Goal: Transaction & Acquisition: Subscribe to service/newsletter

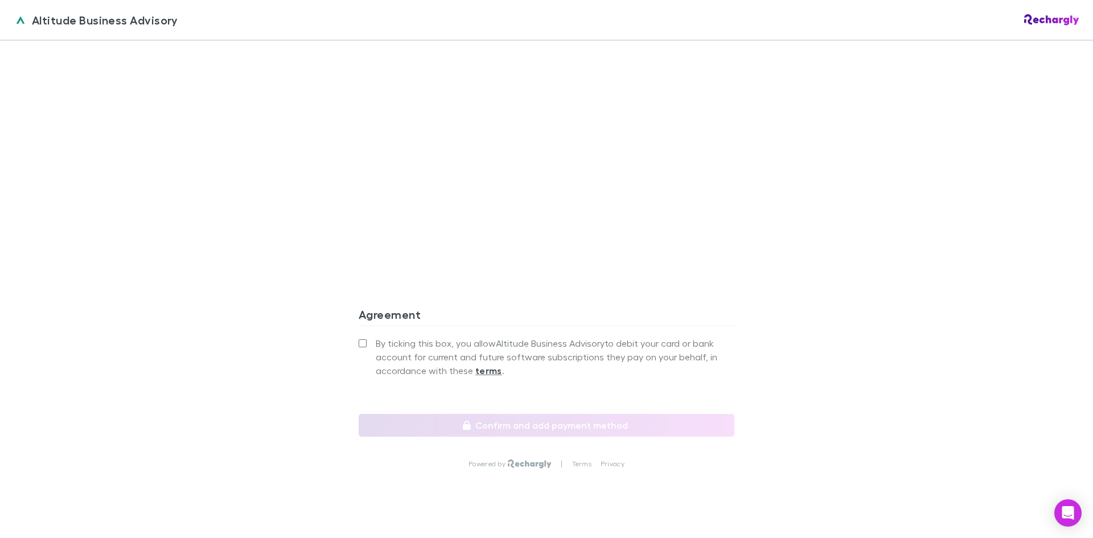
scroll to position [925, 0]
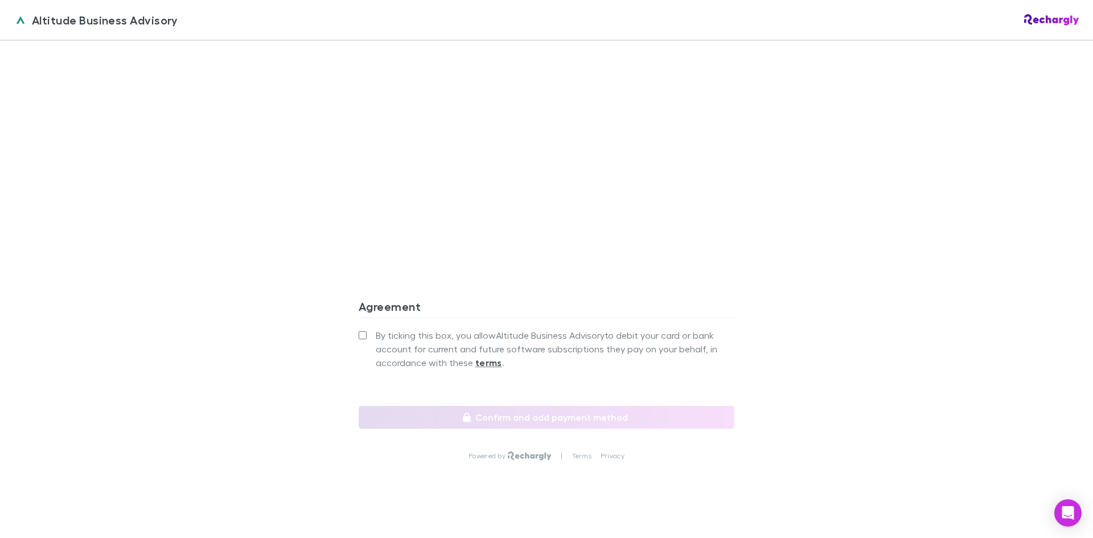
click at [362, 333] on label "By ticking this box, you allow Altitude Business Advisory to debit your card or…" at bounding box center [547, 349] width 376 height 41
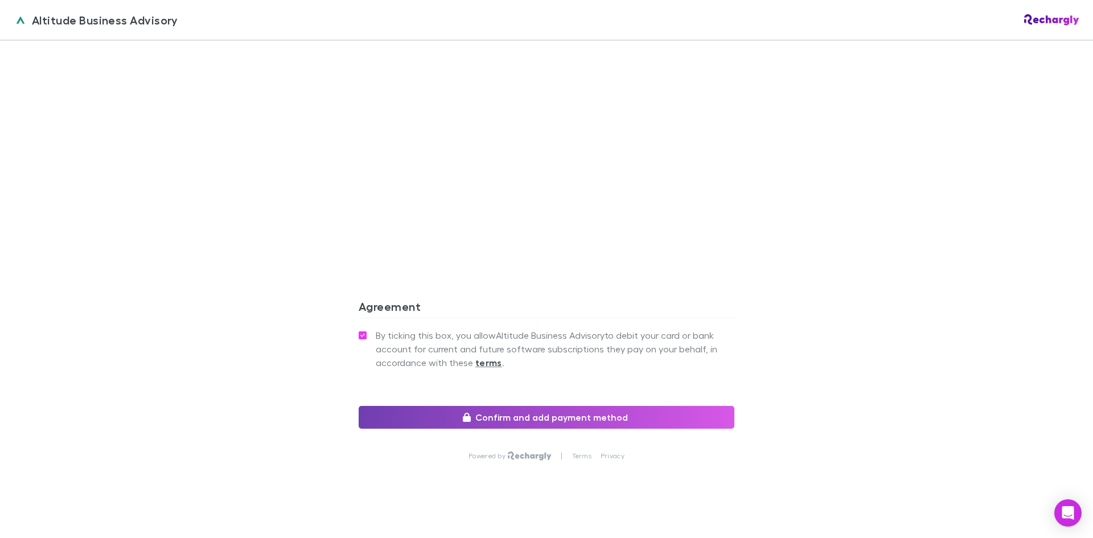
click at [544, 406] on button "Confirm and add payment method" at bounding box center [547, 417] width 376 height 23
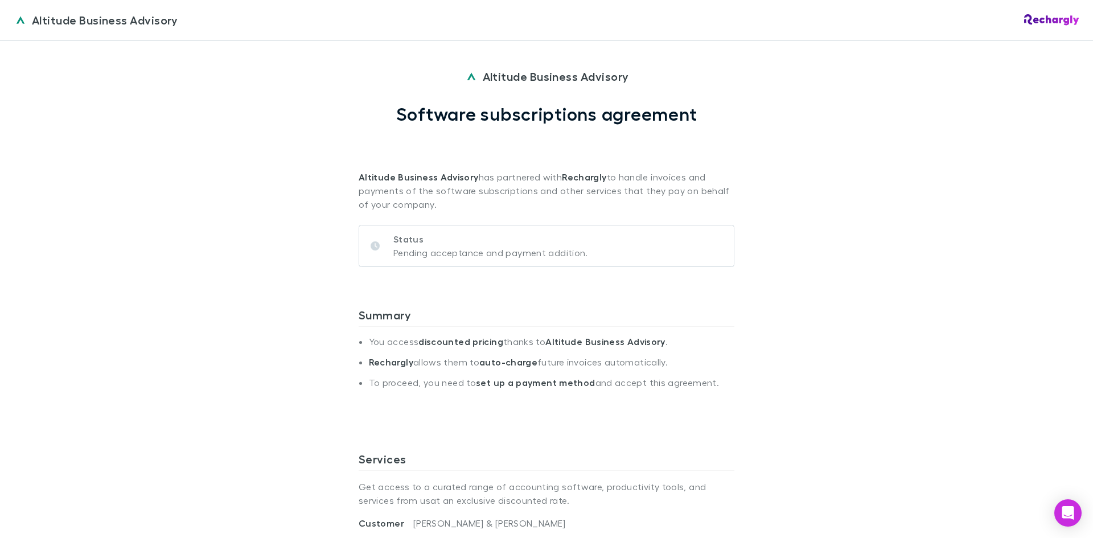
scroll to position [14, 0]
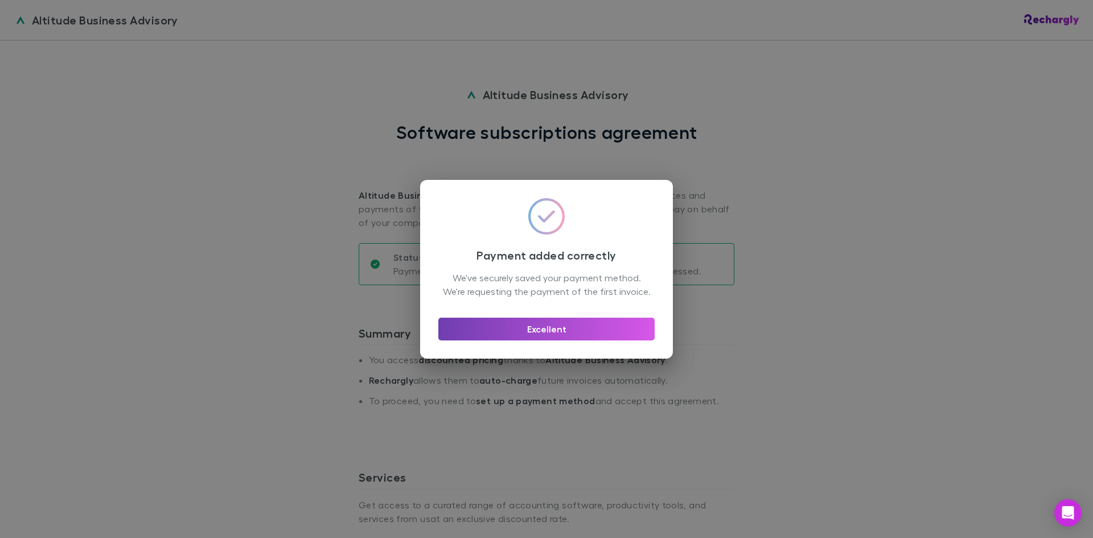
click at [551, 340] on button "Excellent" at bounding box center [546, 329] width 216 height 23
